Goal: Use online tool/utility

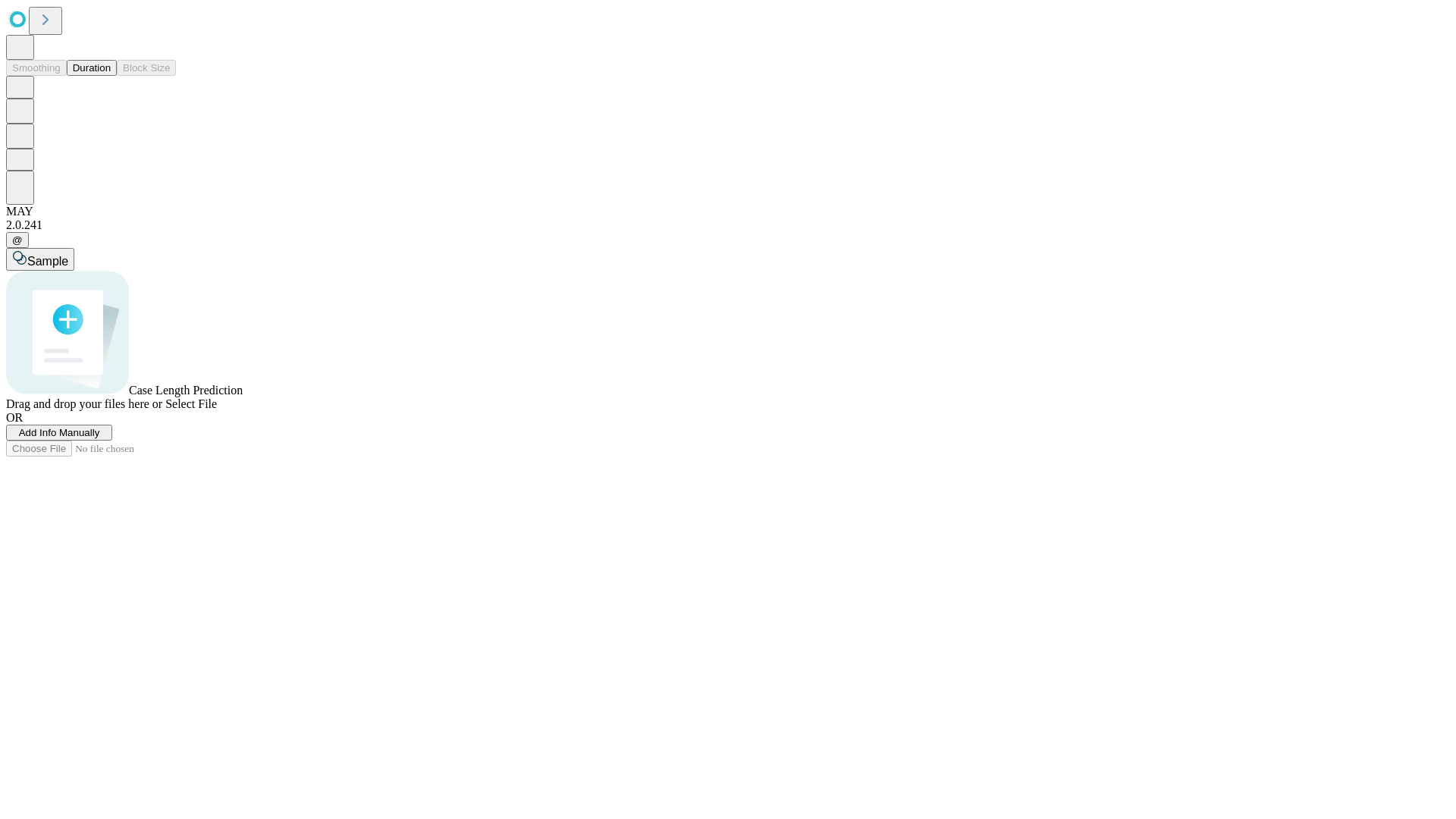
click at [111, 76] on button "Duration" at bounding box center [91, 68] width 50 height 16
click at [100, 438] on span "Add Info Manually" at bounding box center [60, 433] width 81 height 12
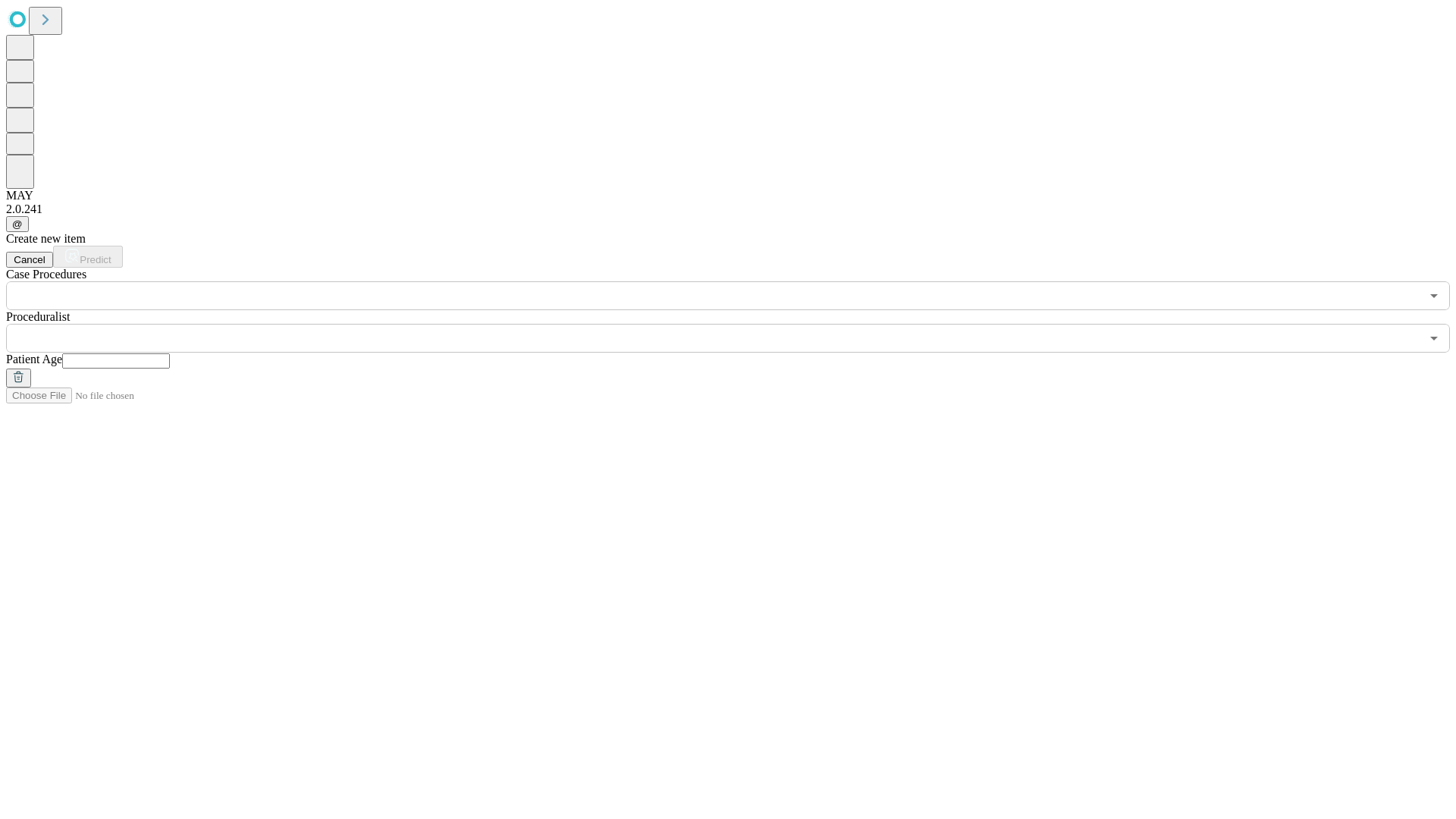
click at [170, 353] on input "text" at bounding box center [116, 360] width 107 height 15
type input "**"
click at [738, 324] on input "text" at bounding box center [713, 339] width 1414 height 29
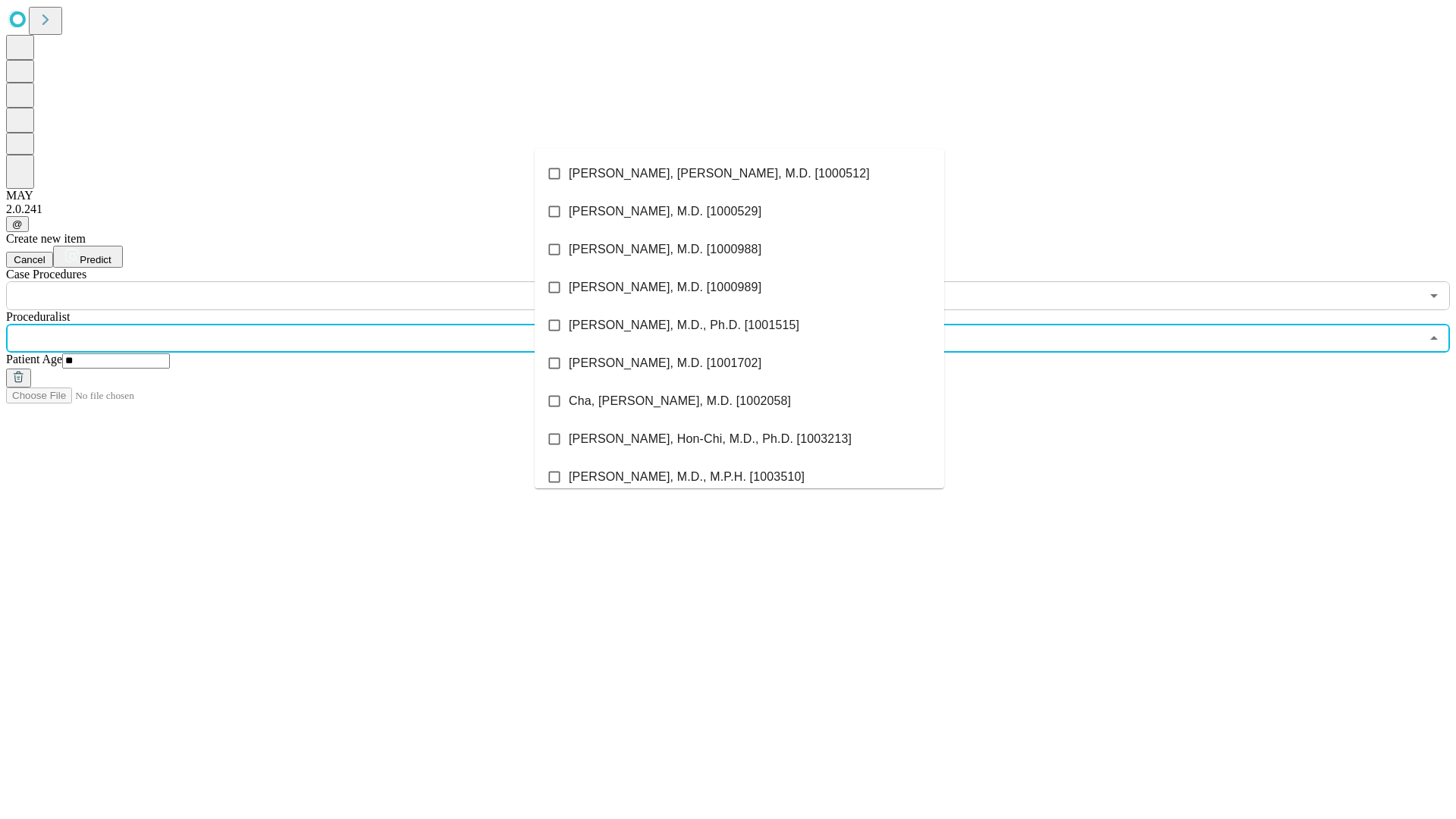
click at [739, 173] on li "[PERSON_NAME], [PERSON_NAME], M.D. [1000512]" at bounding box center [739, 173] width 410 height 38
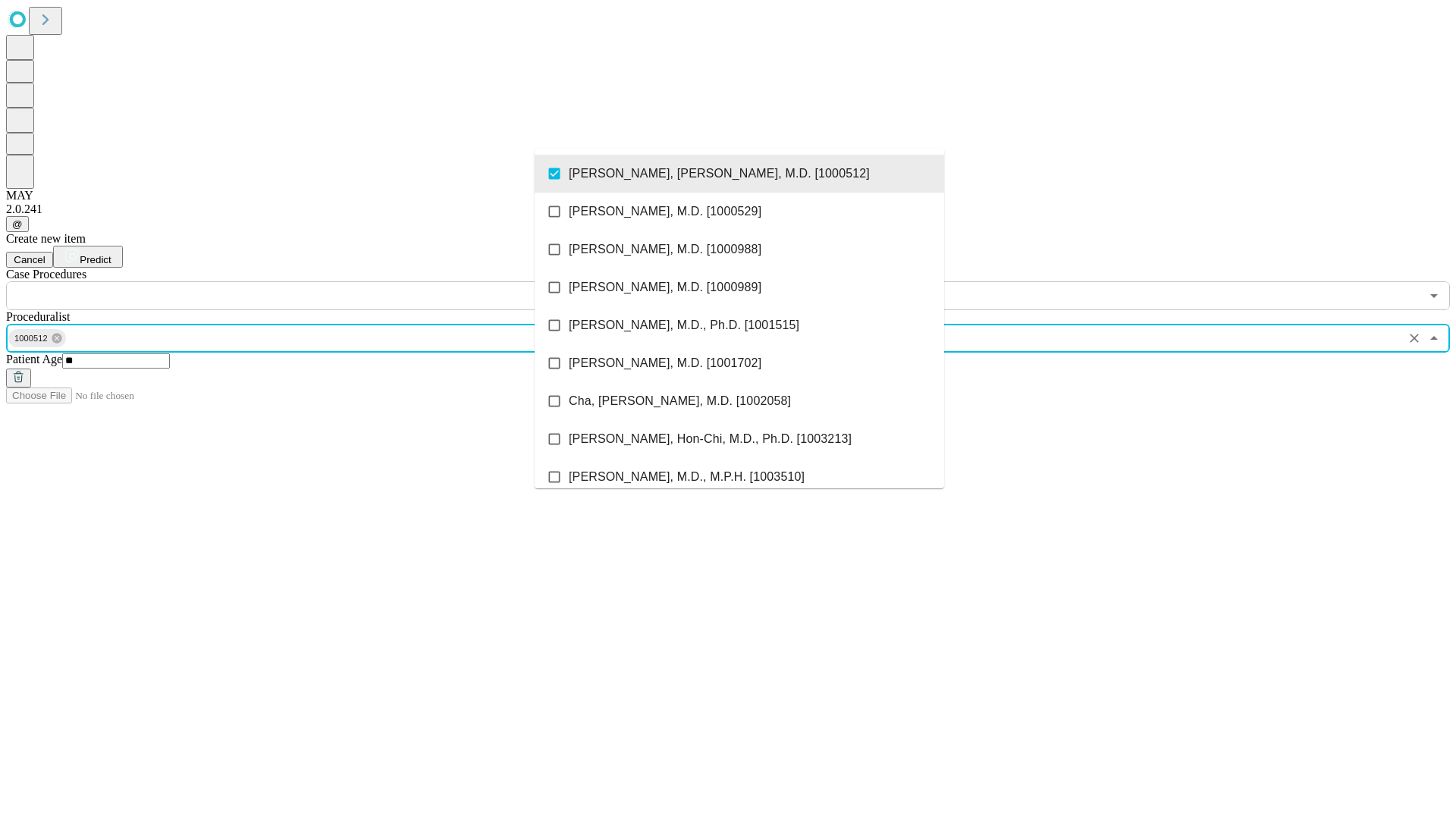
click at [319, 282] on input "text" at bounding box center [713, 296] width 1414 height 29
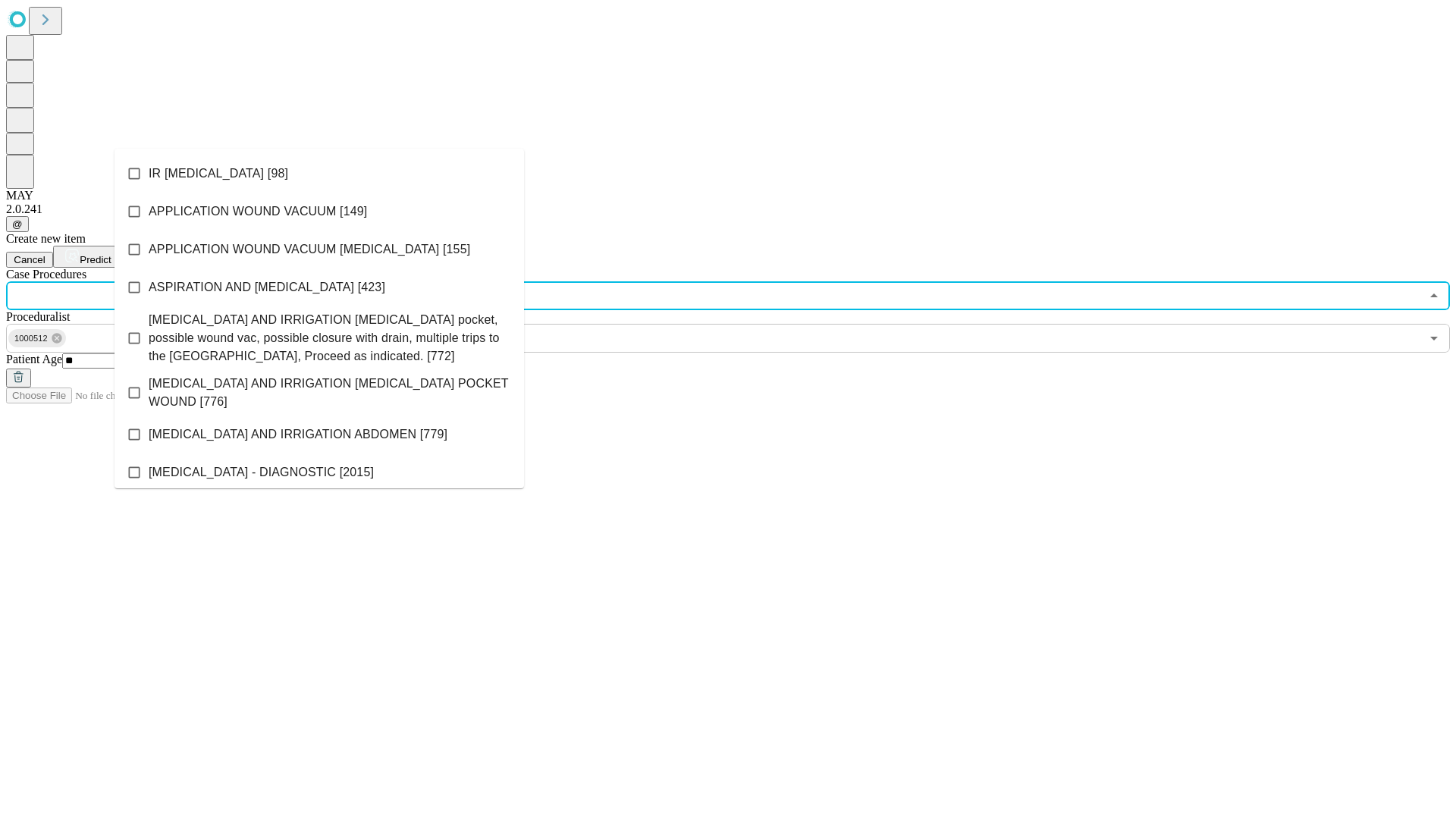
click at [320, 173] on li "IR [MEDICAL_DATA] [98]" at bounding box center [320, 173] width 410 height 38
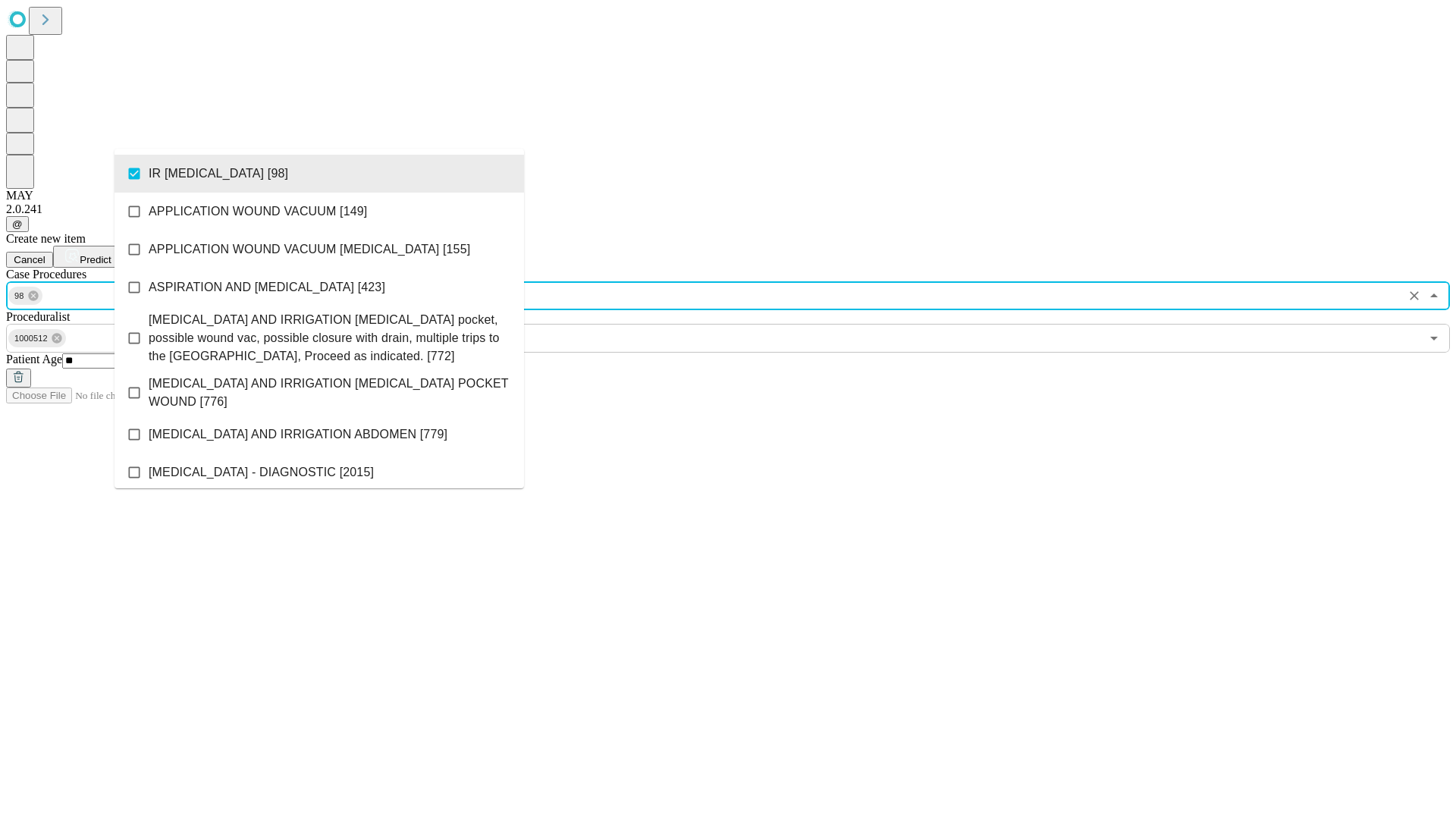
click at [111, 254] on span "Predict" at bounding box center [95, 259] width 31 height 12
